Goal: Find specific fact: Locate a discrete piece of known information

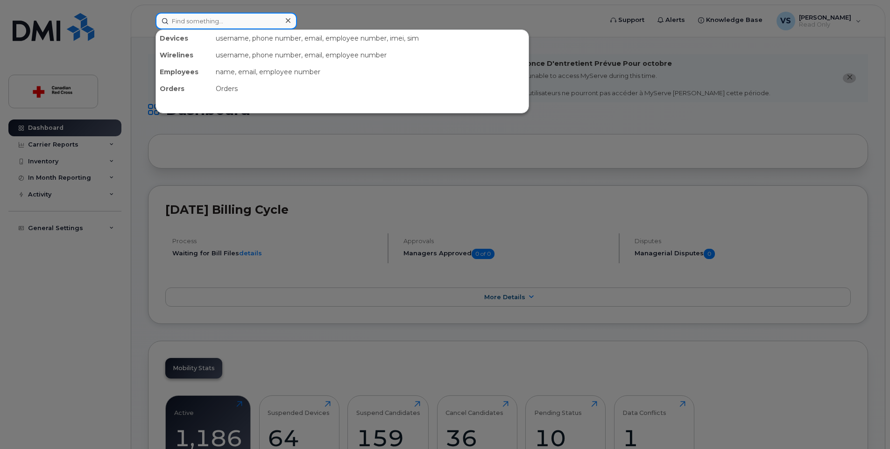
click at [216, 22] on input at bounding box center [225, 21] width 141 height 17
paste input "[PERSON_NAME]"
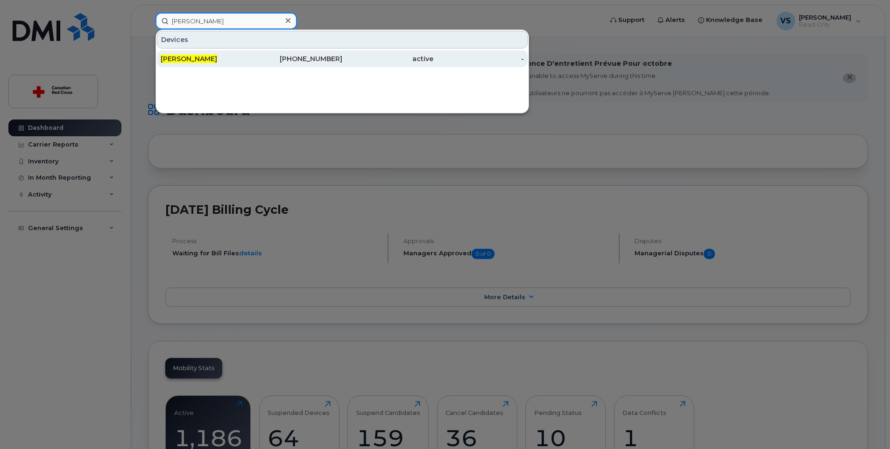
type input "[PERSON_NAME]"
click at [217, 58] on span "[PERSON_NAME]" at bounding box center [189, 59] width 56 height 8
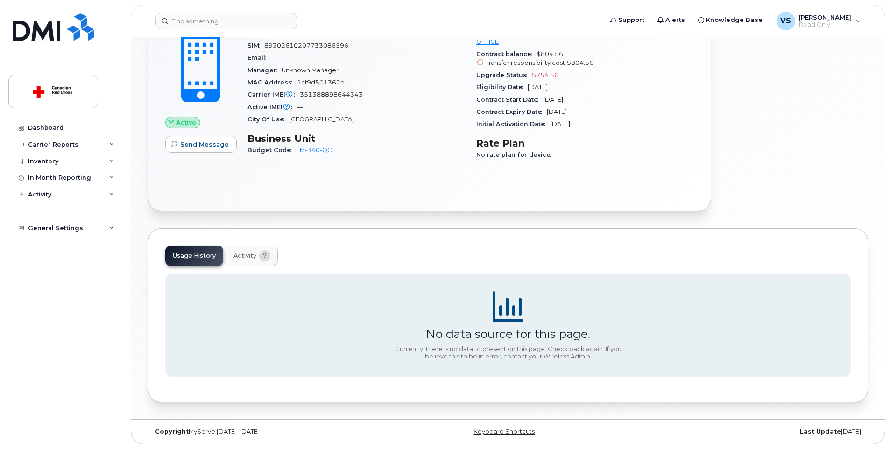
scroll to position [158, 0]
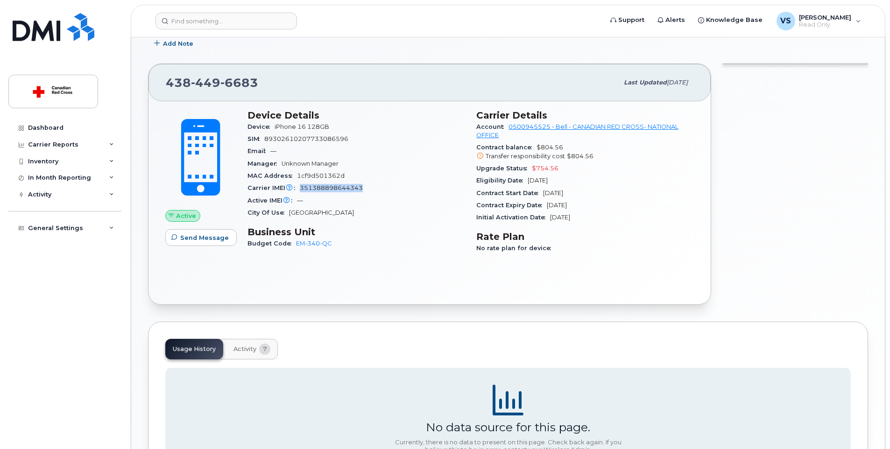
drag, startPoint x: 363, startPoint y: 187, endPoint x: 301, endPoint y: 187, distance: 62.1
click at [301, 187] on div "Carrier IMEI Carrier IMEI is reported during the last billing cycle or change o…" at bounding box center [356, 188] width 218 height 12
copy span "351388898644343"
